Goal: Information Seeking & Learning: Learn about a topic

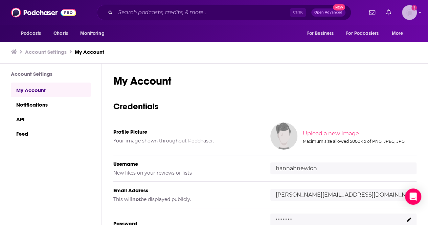
click at [413, 11] on img "Logged in as hannahnewlon" at bounding box center [409, 12] width 15 height 15
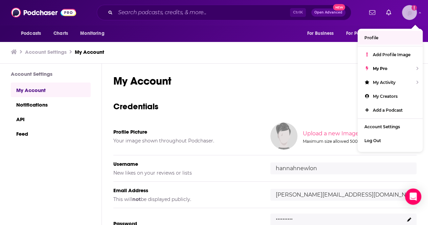
click at [380, 39] on link "Profile" at bounding box center [389, 38] width 65 height 14
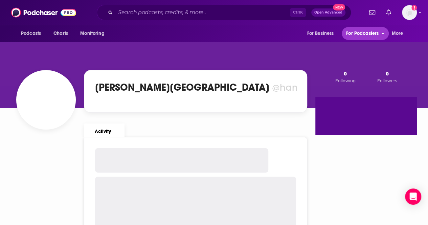
click at [380, 39] on button "For Podcasters" at bounding box center [364, 33] width 47 height 13
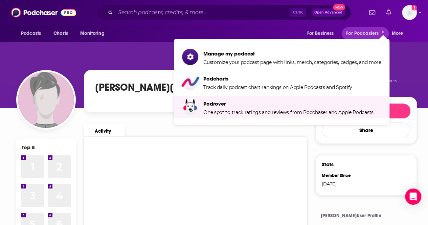
click at [130, 121] on div "Activity" at bounding box center [189, 127] width 223 height 18
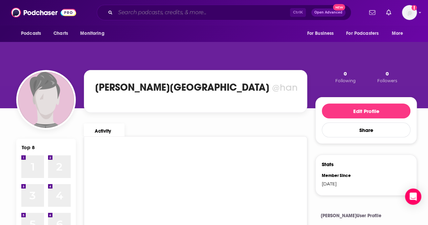
click at [209, 11] on input "Search podcasts, credits, & more..." at bounding box center [202, 12] width 174 height 11
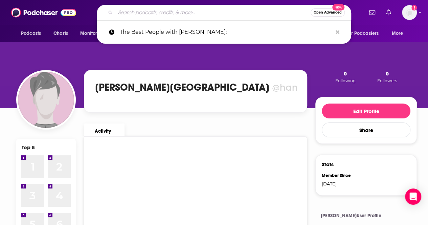
paste input "WAMC The Roundtable"
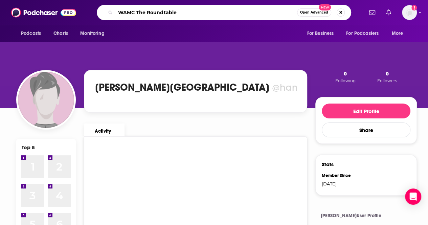
type input "WAMC The Roundtable"
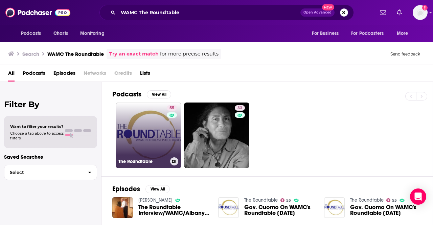
click at [148, 121] on link "55 The Roundtable" at bounding box center [149, 135] width 66 height 66
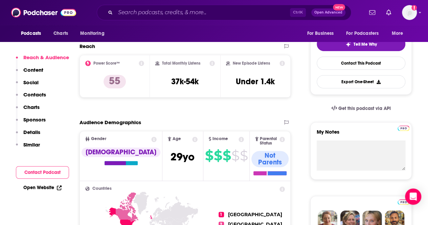
scroll to position [151, 0]
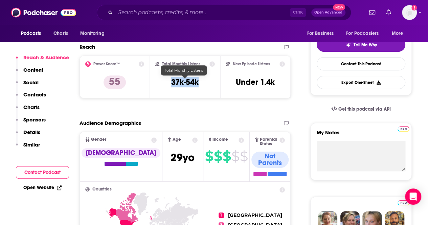
drag, startPoint x: 210, startPoint y: 82, endPoint x: 167, endPoint y: 81, distance: 43.3
click at [167, 81] on div "Total Monthly Listens 37k-54k" at bounding box center [185, 76] width 60 height 31
